Goal: Task Accomplishment & Management: Use online tool/utility

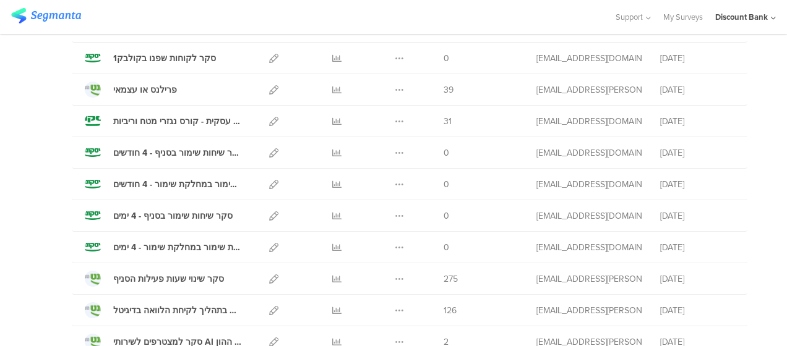
scroll to position [187, 0]
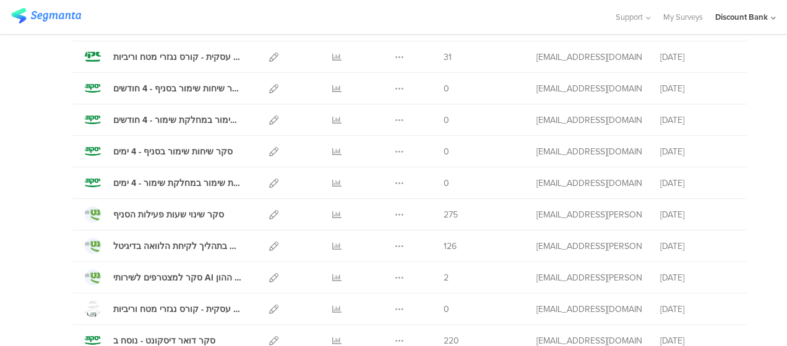
click at [269, 152] on icon at bounding box center [273, 151] width 9 height 9
click at [269, 150] on icon at bounding box center [273, 151] width 9 height 9
click at [269, 183] on icon at bounding box center [273, 183] width 9 height 9
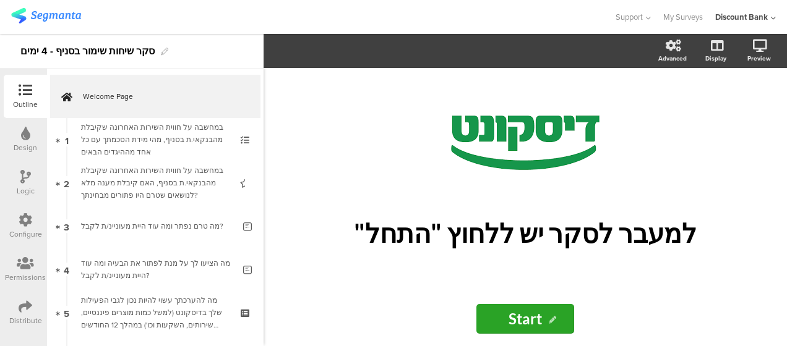
click at [26, 310] on icon at bounding box center [26, 307] width 14 height 14
click at [739, 110] on icon at bounding box center [744, 110] width 10 height 15
click at [739, 113] on icon at bounding box center [744, 110] width 10 height 15
click at [745, 117] on icon at bounding box center [744, 110] width 10 height 15
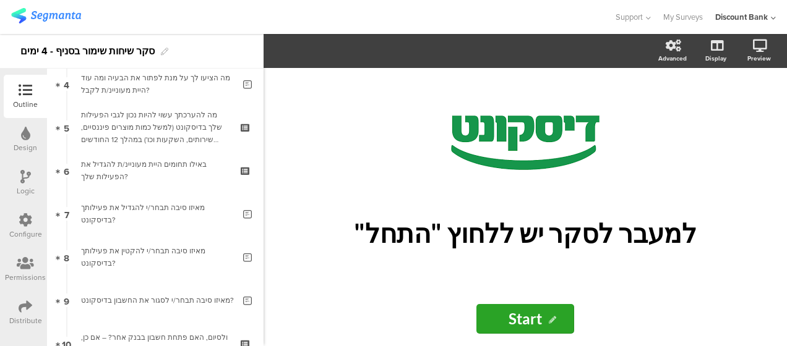
scroll to position [319, 0]
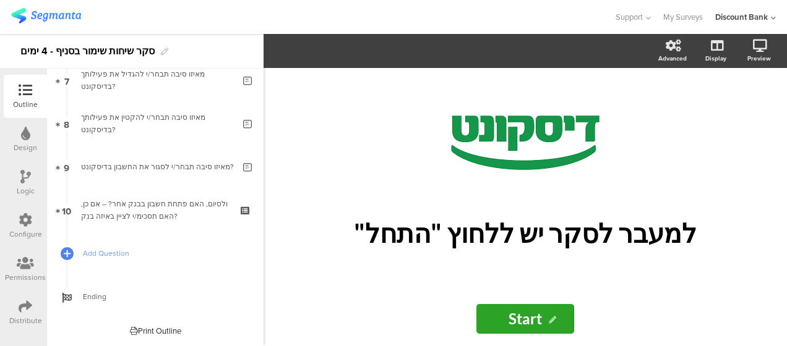
click at [124, 211] on div "ולסיום, האם פתחת חשבון בבנק אחר? – אם כן, האם תסכימ/י לציין באיזה בנק?" at bounding box center [155, 210] width 148 height 25
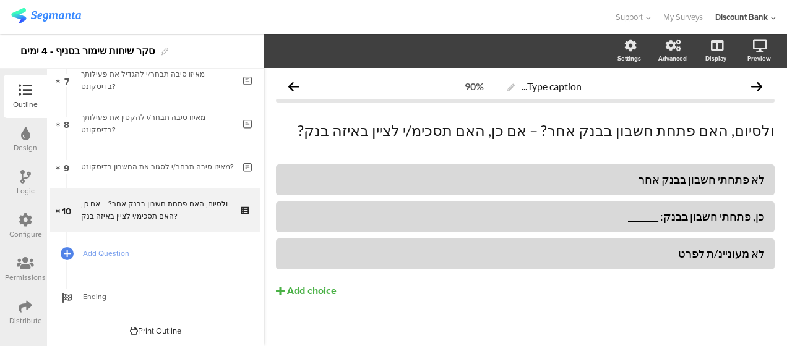
click at [505, 211] on div "כן, פתחתי חשבון בבנק: _______" at bounding box center [525, 217] width 479 height 14
click at [480, 220] on div "כן, פתחתי חשבון בבנק:" at bounding box center [525, 217] width 479 height 14
click at [371, 46] on icon "button" at bounding box center [373, 51] width 12 height 10
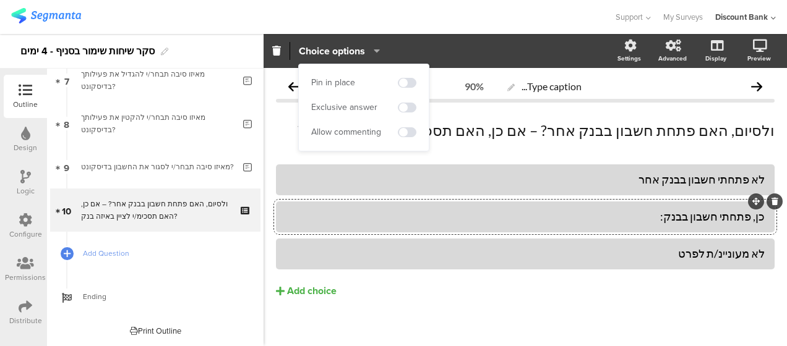
click at [372, 135] on div "Allow commenting" at bounding box center [346, 132] width 70 height 12
click at [411, 133] on span at bounding box center [407, 132] width 19 height 10
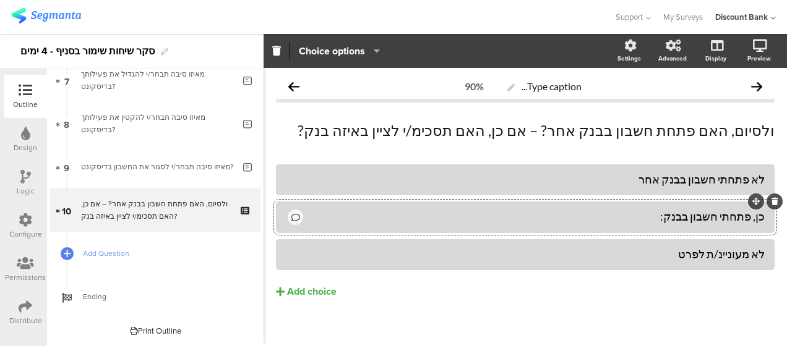
click at [608, 320] on div "לא פתחתי חשבון בבנק אחר כן, פתחתי חשבון בבנק: לא מעוניינ/ת לפרט" at bounding box center [525, 258] width 499 height 186
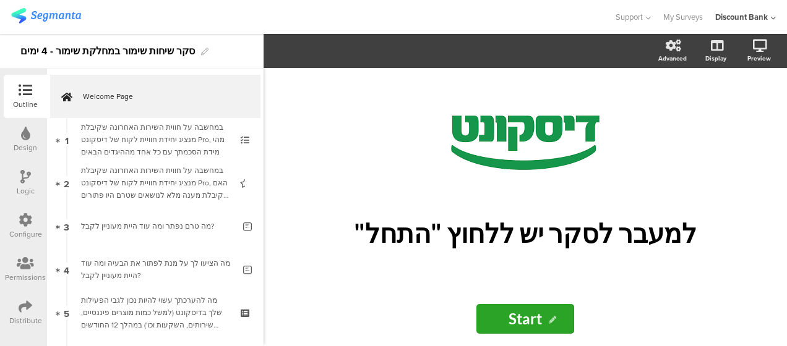
scroll to position [309, 0]
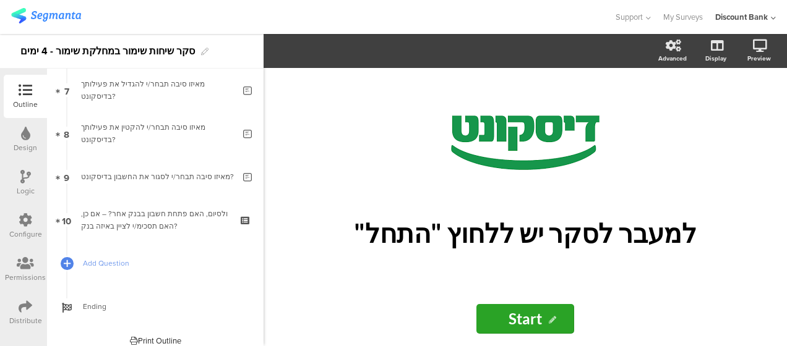
click at [124, 215] on div "ולסיום, האם פתחת חשבון בבנק אחר? – אם כן, האם תסכימ/י לציין באיזה בנק?" at bounding box center [155, 220] width 148 height 25
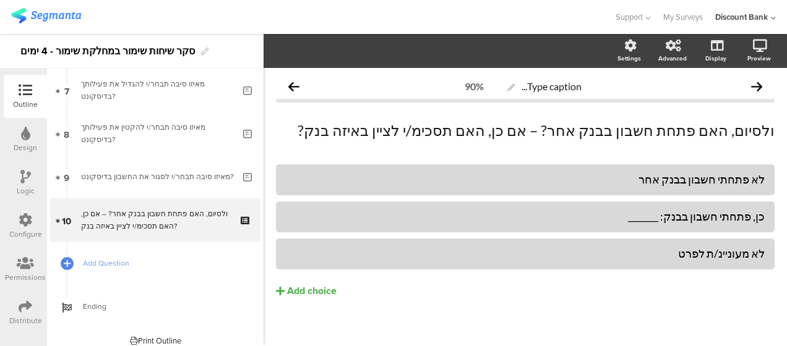
click at [546, 213] on div "כן, פתחתי חשבון בבנק: _______" at bounding box center [525, 217] width 479 height 14
click at [337, 53] on span "Choice options" at bounding box center [332, 51] width 66 height 14
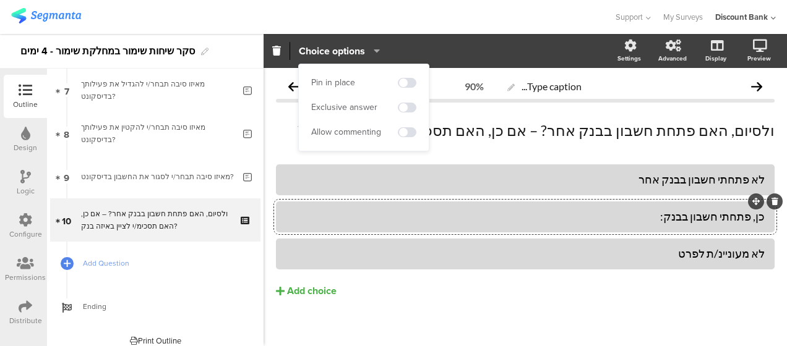
click at [319, 134] on div "Allow commenting" at bounding box center [346, 132] width 70 height 12
click at [405, 131] on span at bounding box center [407, 132] width 19 height 10
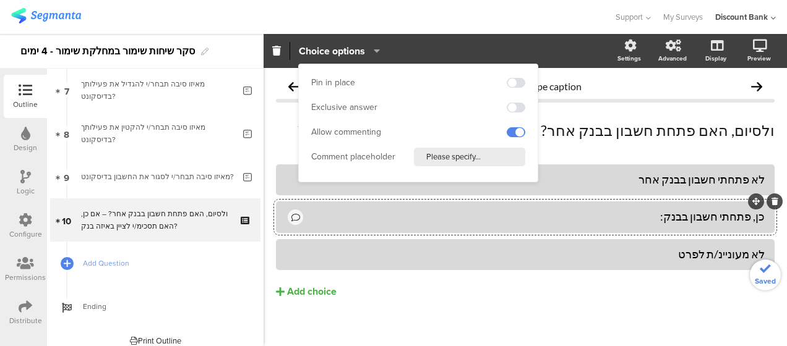
click at [510, 306] on button "Add choice" at bounding box center [525, 292] width 499 height 31
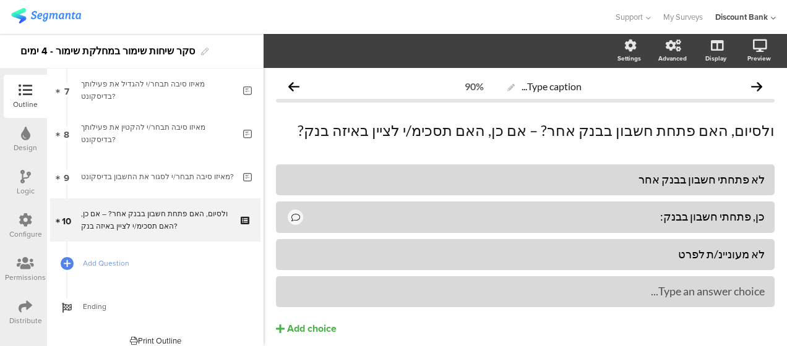
click at [0, 0] on icon at bounding box center [0, 0] width 0 height 0
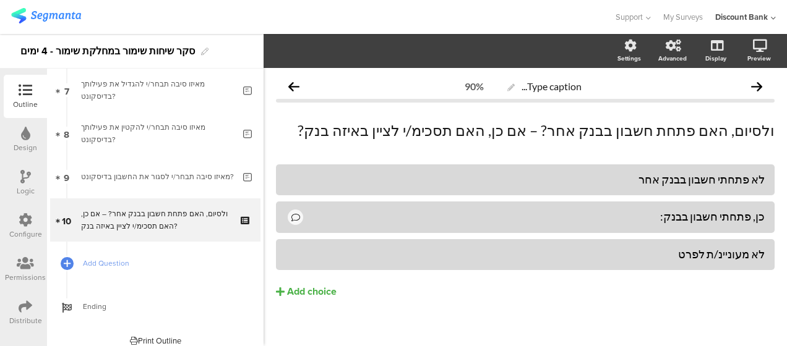
click at [457, 322] on div "לא פתחתי חשבון בבנק אחר כן, פתחתי חשבון בבנק: לא מעוניינ/ת לפרט" at bounding box center [525, 258] width 499 height 186
click at [161, 186] on link "9 מאיזו סיבה תבחר/י לסגור את החשבון בדיסקונט?" at bounding box center [155, 176] width 210 height 43
